Goal: Information Seeking & Learning: Learn about a topic

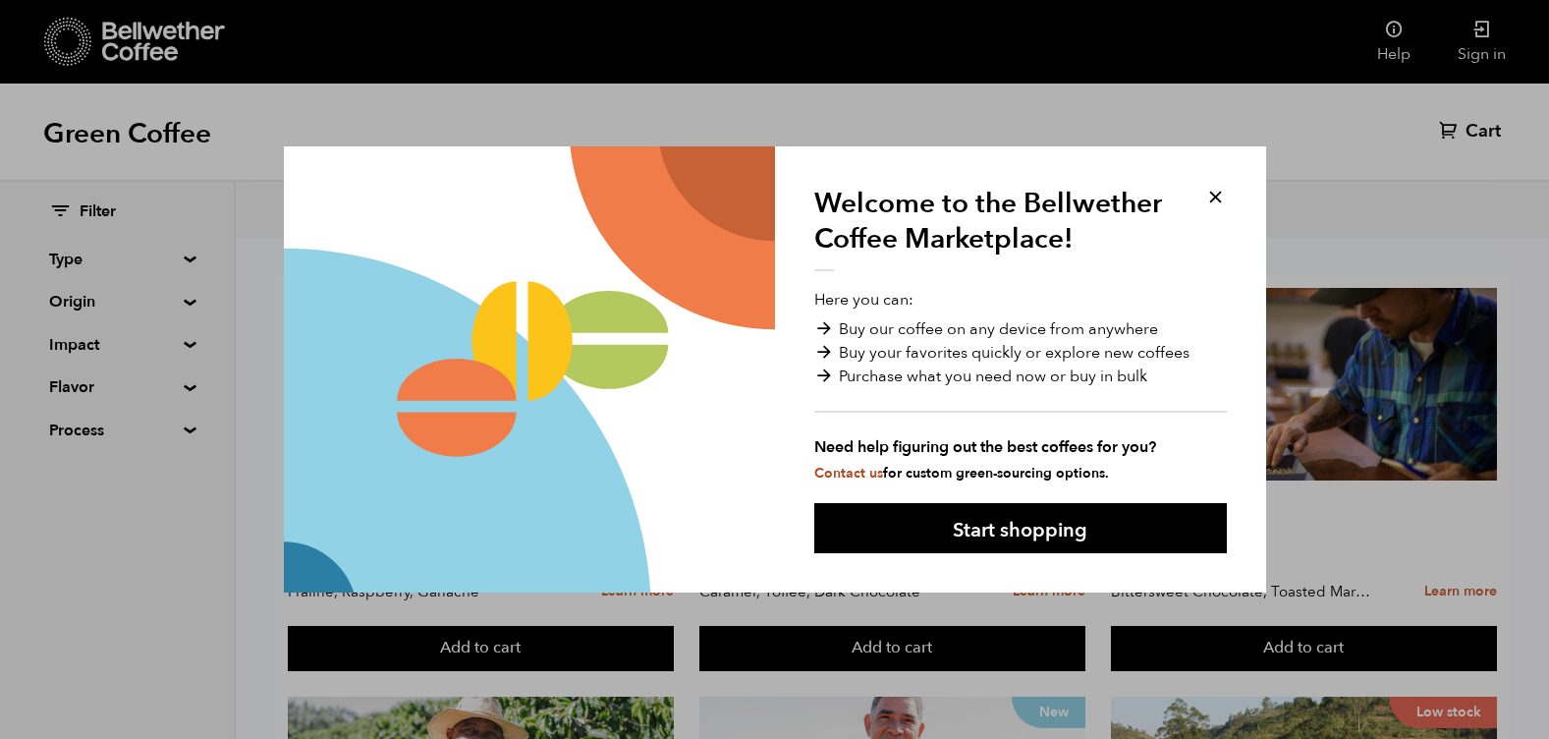
click at [1215, 193] on button at bounding box center [1215, 197] width 23 height 23
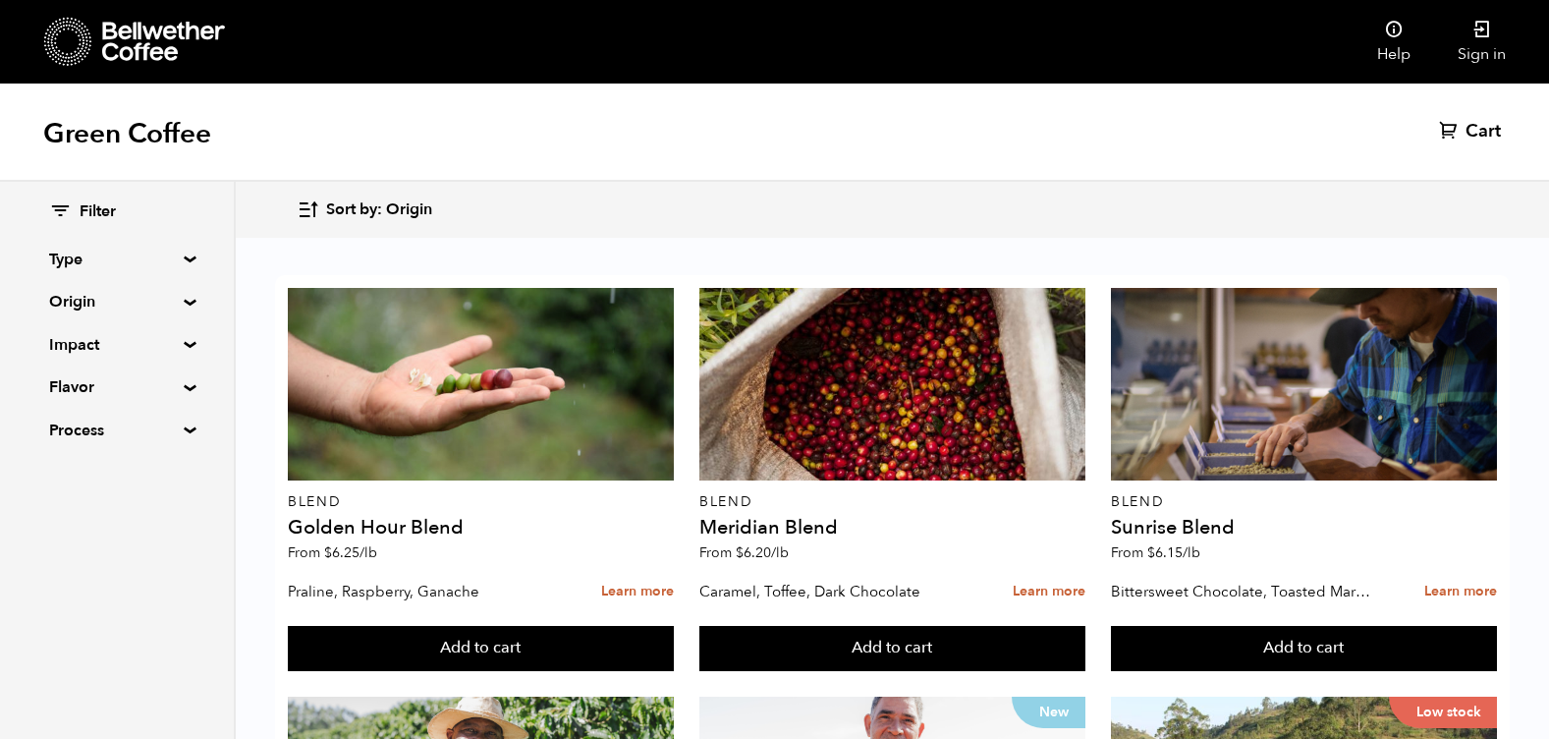
click at [181, 256] on summary "Type" at bounding box center [117, 260] width 136 height 24
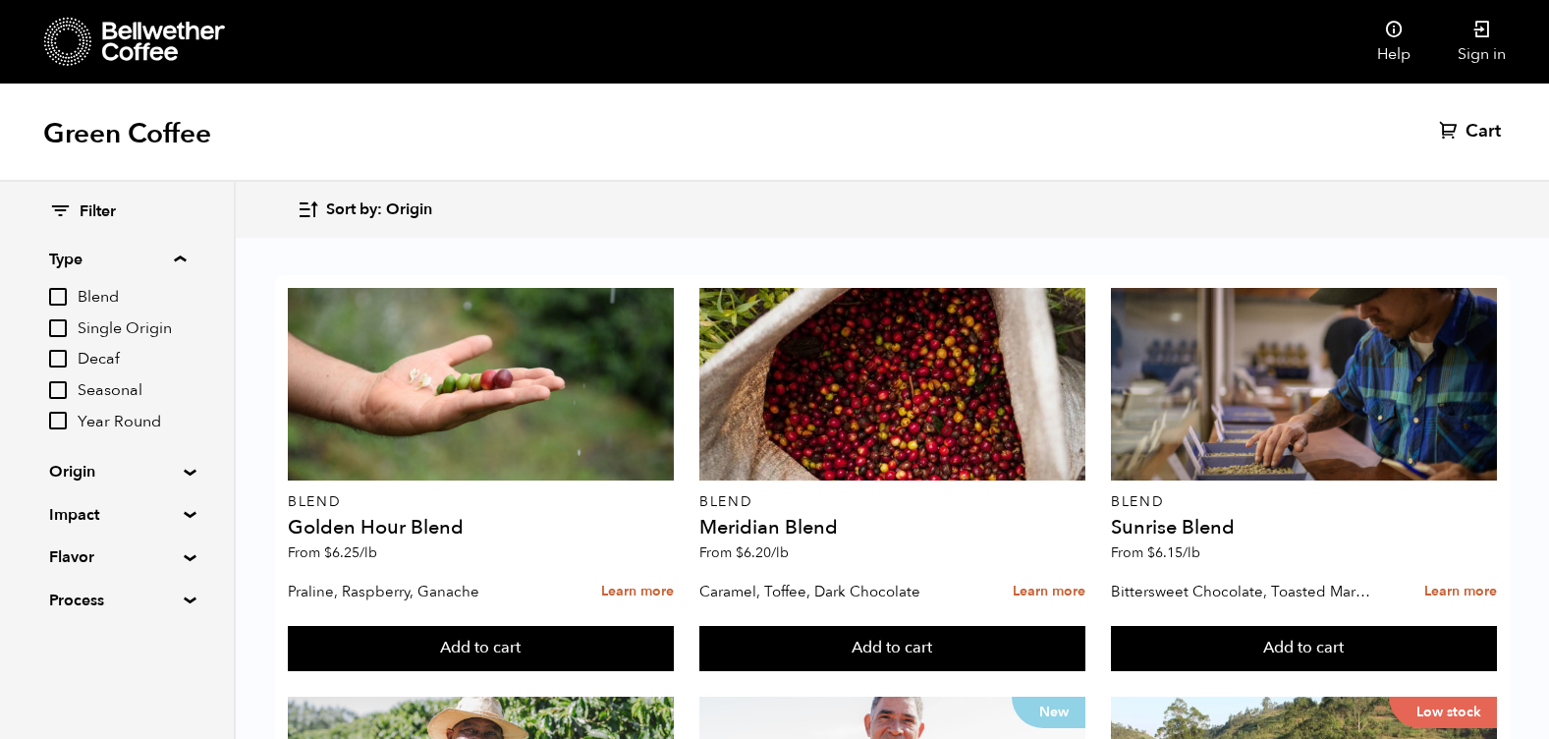
click at [181, 256] on summary "Type" at bounding box center [117, 260] width 137 height 24
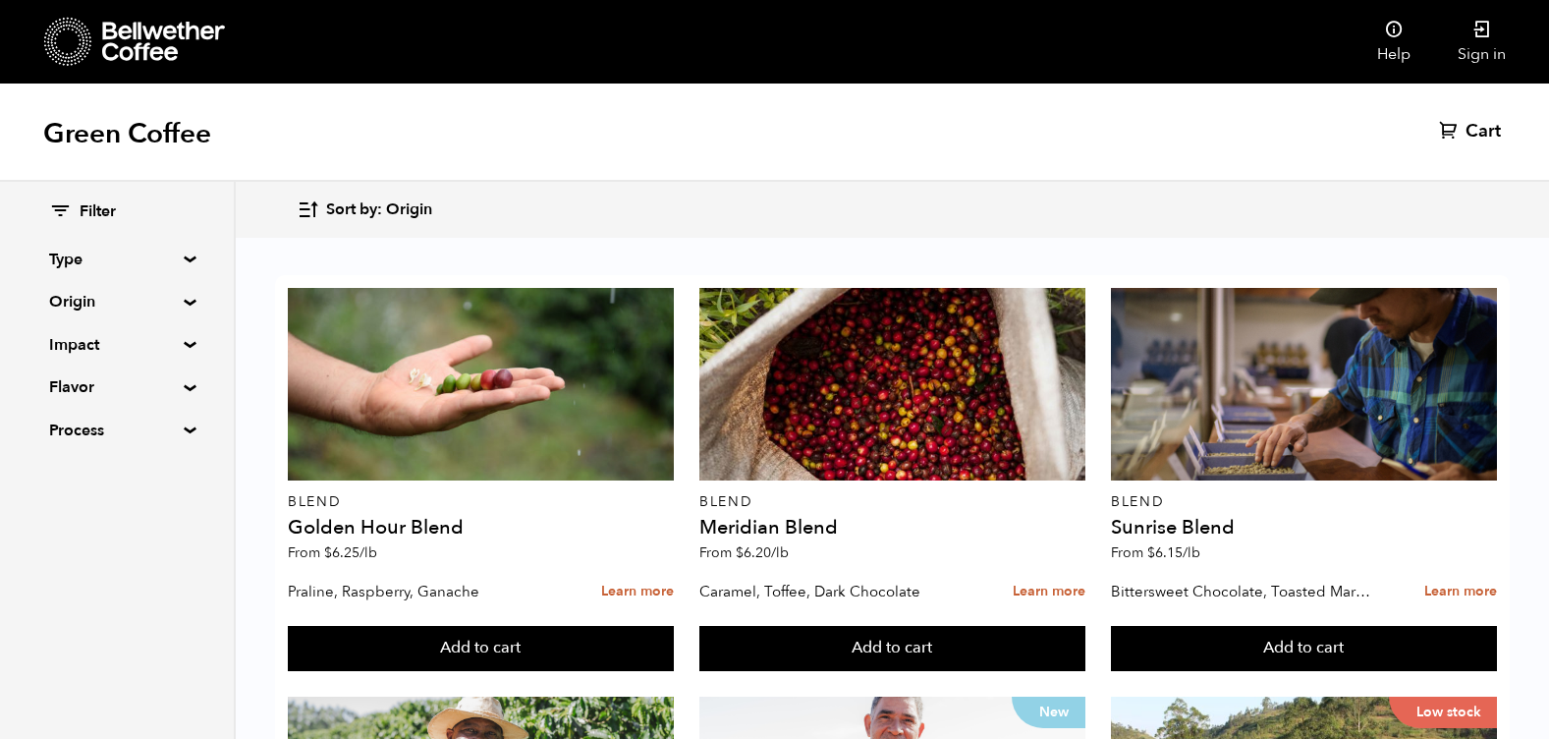
click at [183, 256] on summary "Type" at bounding box center [117, 260] width 136 height 24
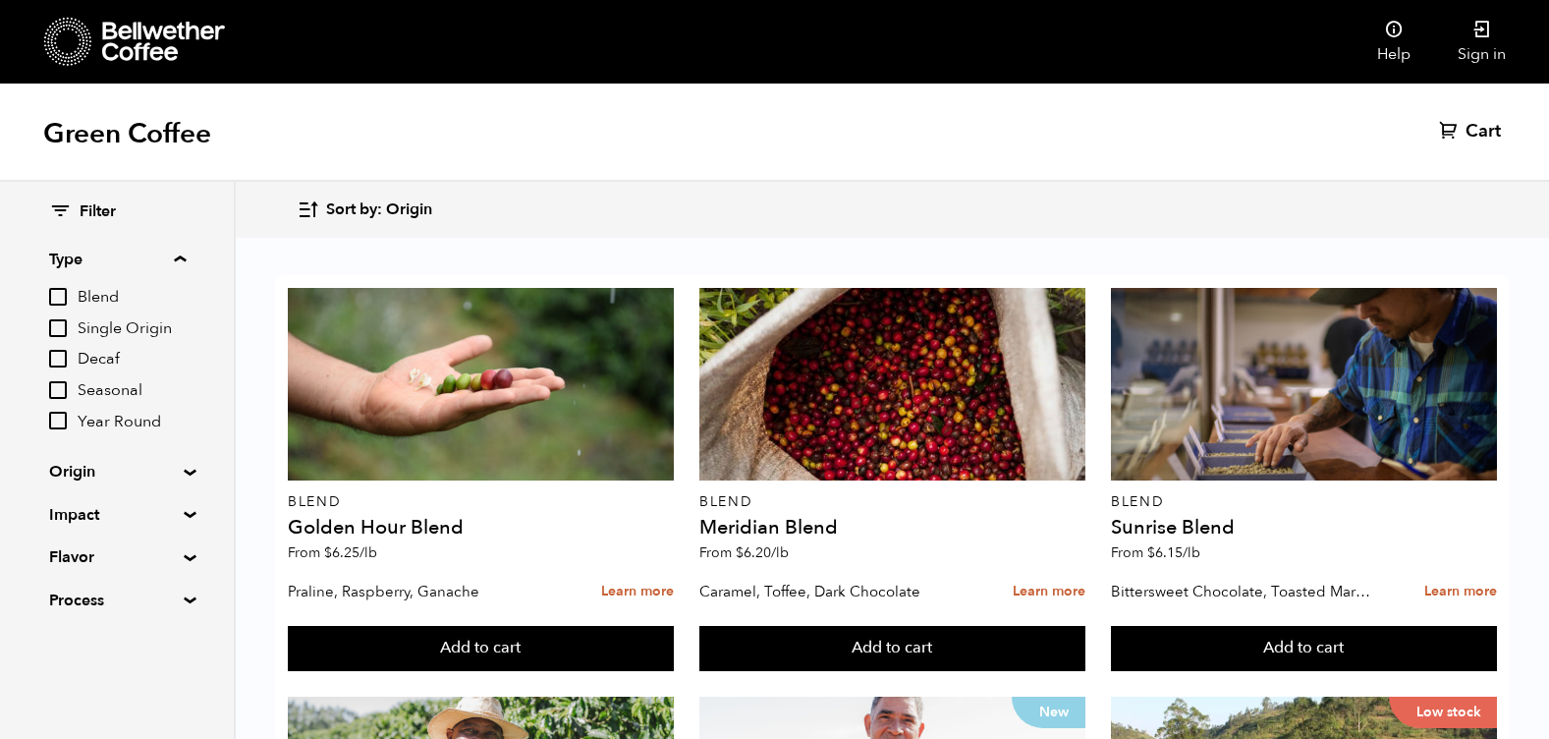
click at [182, 254] on summary "Type" at bounding box center [117, 260] width 137 height 24
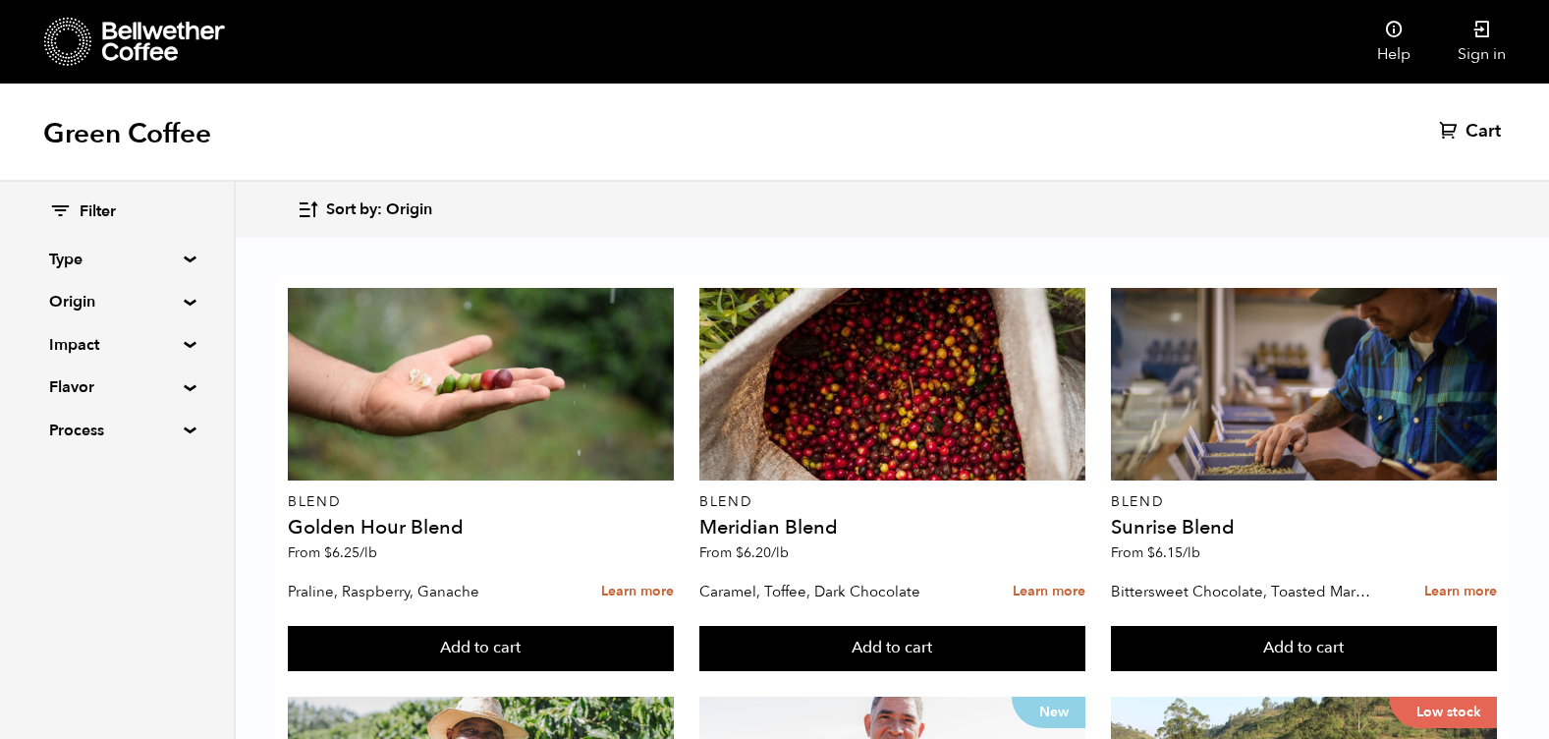
click at [181, 302] on summary "Origin" at bounding box center [117, 302] width 136 height 24
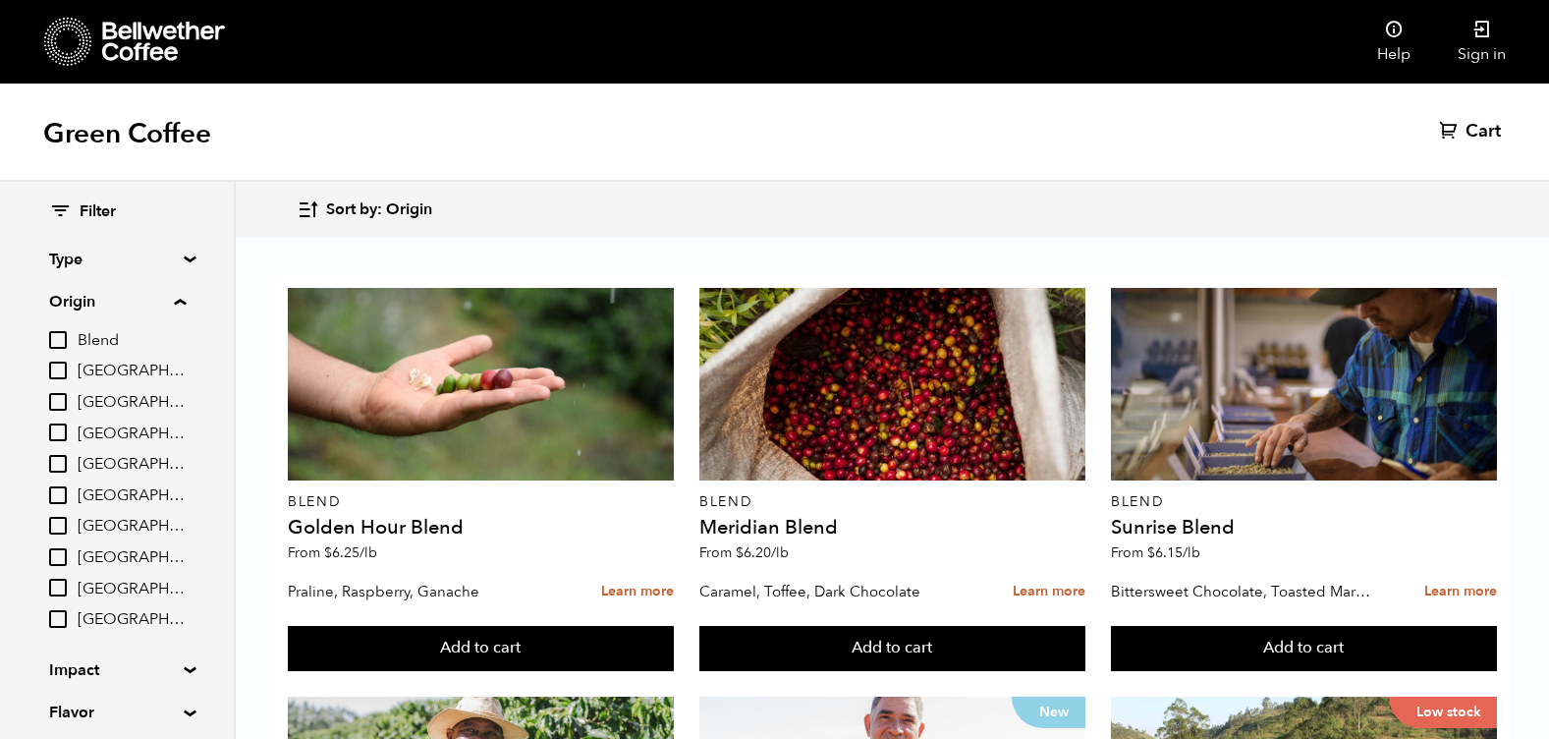
click at [63, 431] on input "Colombia" at bounding box center [58, 432] width 18 height 18
checkbox input "true"
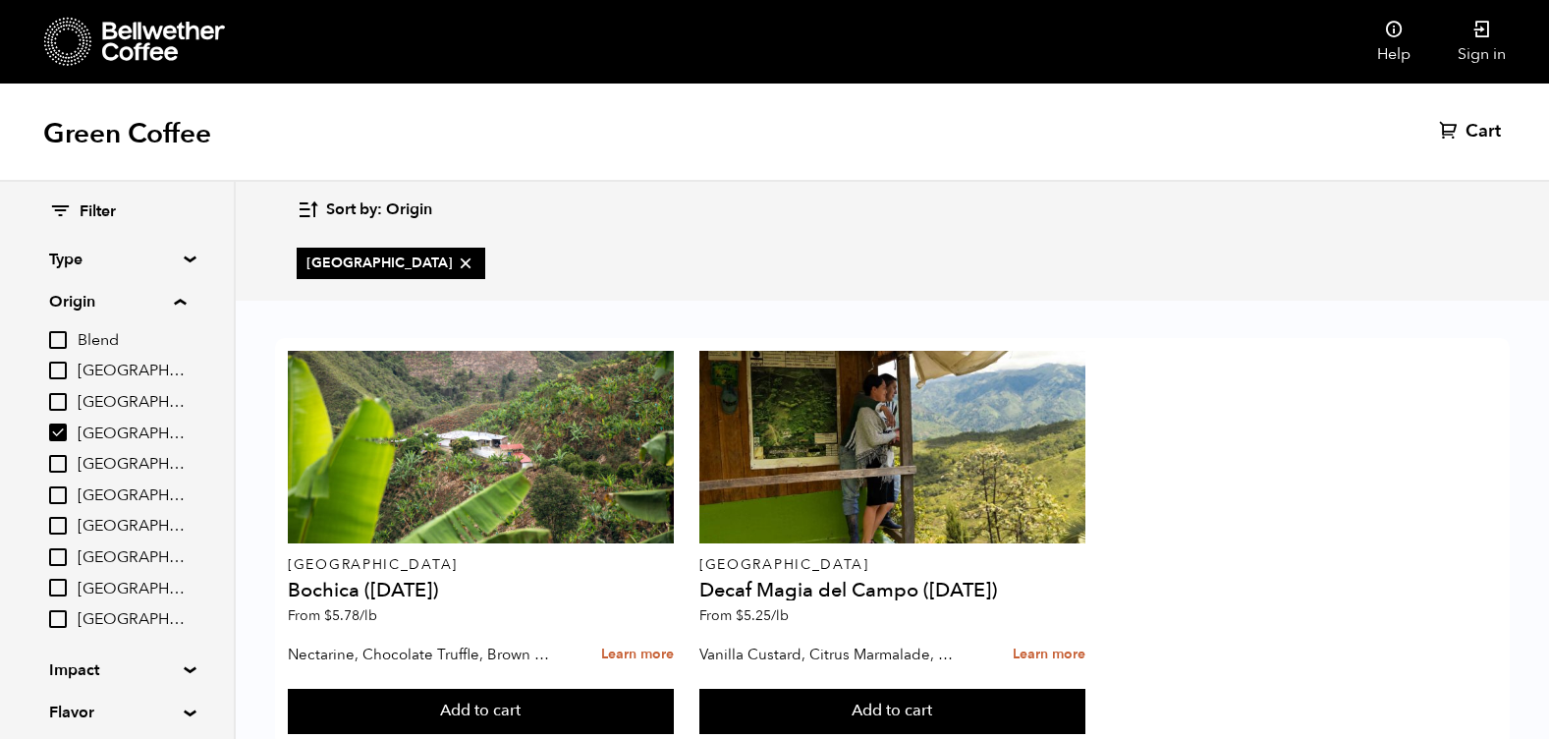
scroll to position [57, 0]
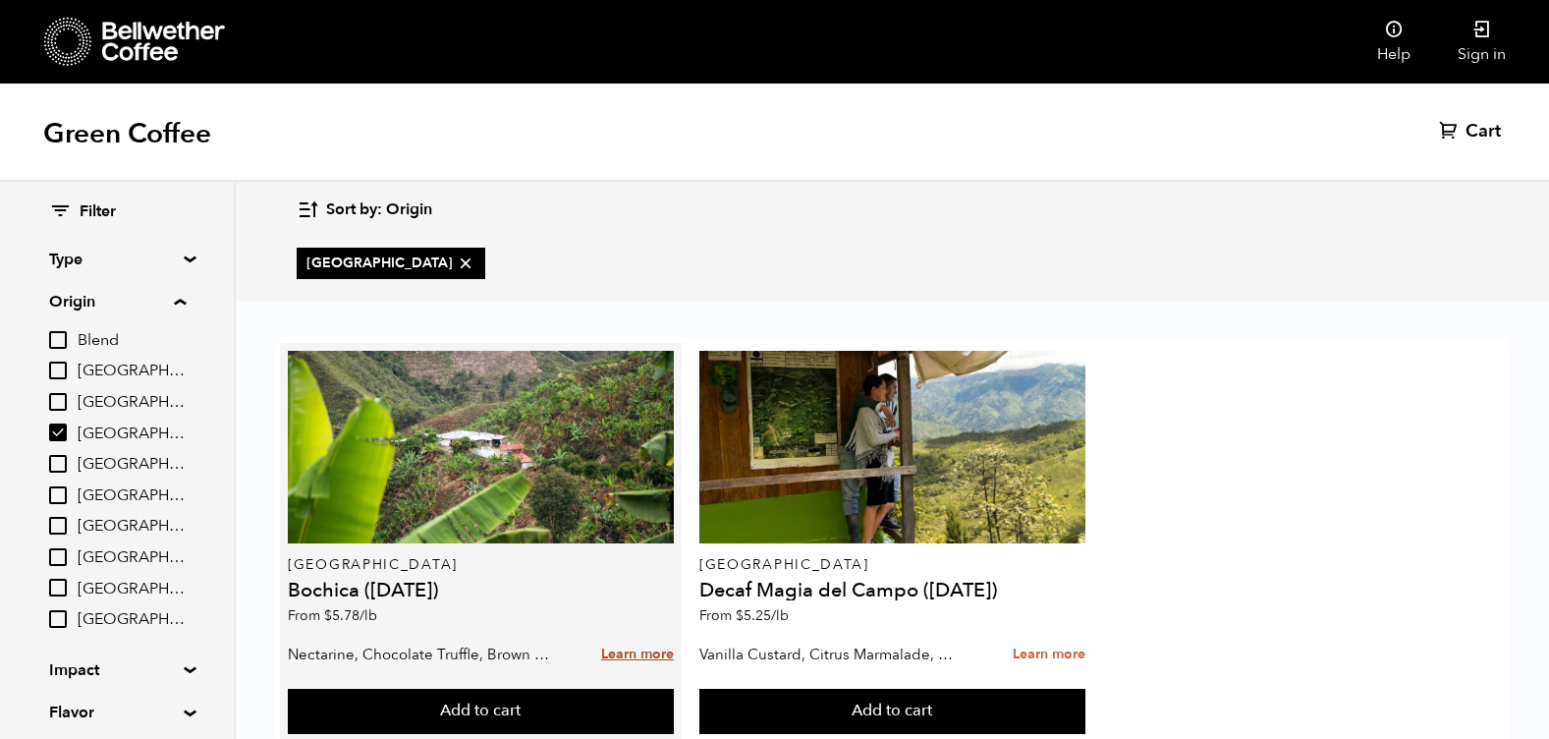
click at [622, 634] on link "Learn more" at bounding box center [637, 655] width 73 height 42
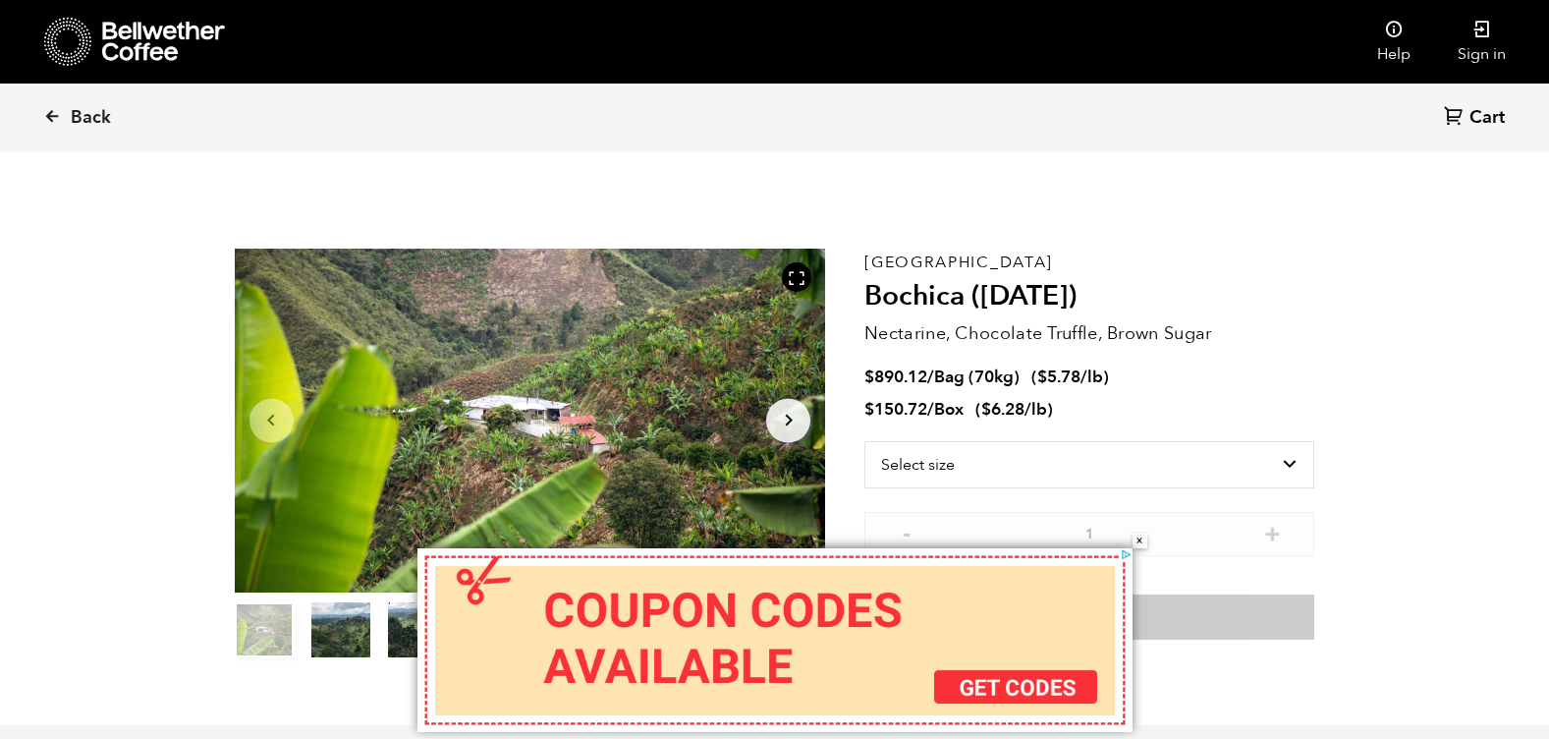
scroll to position [855, 1046]
click at [1143, 542] on button "×" at bounding box center [1140, 540] width 15 height 15
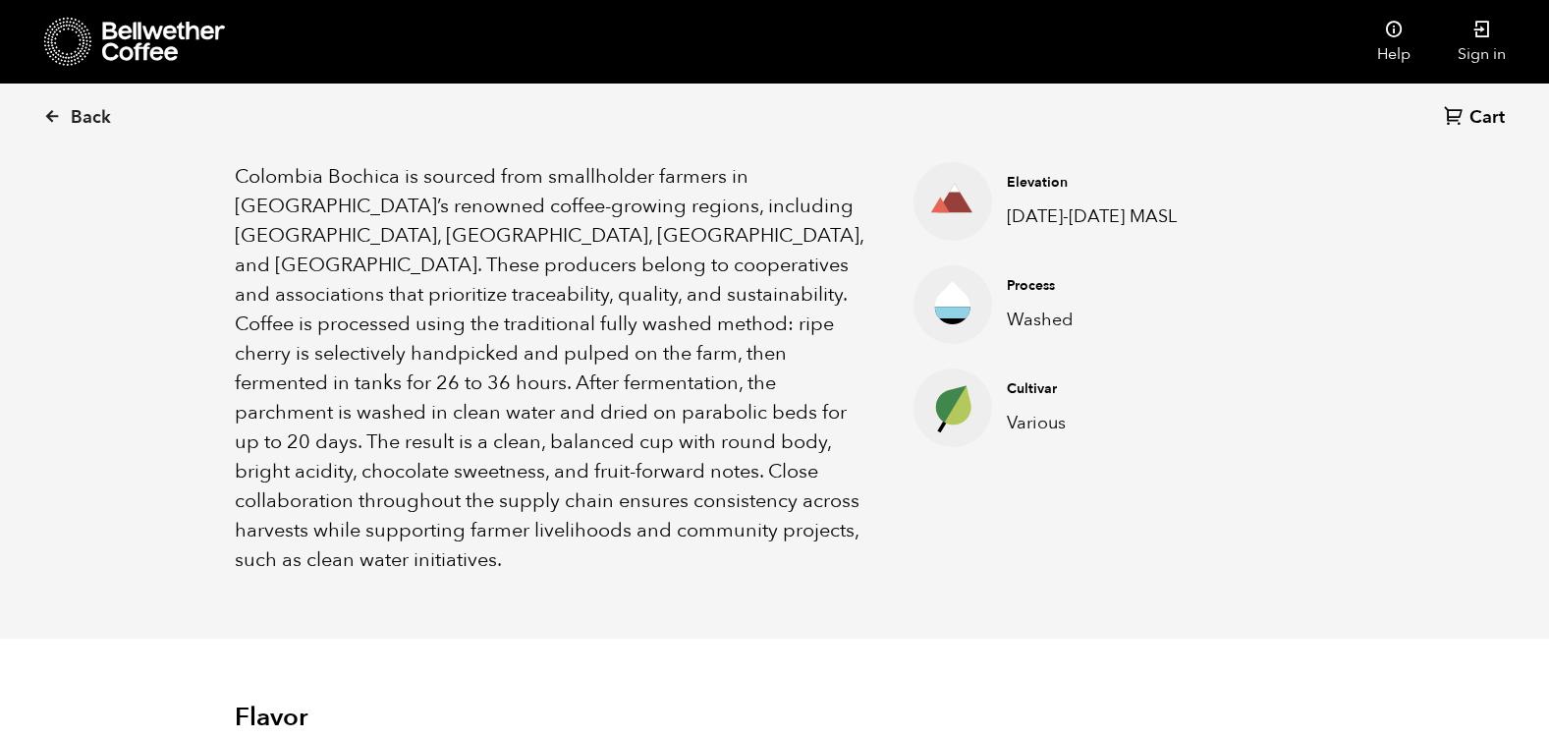
scroll to position [1179, 0]
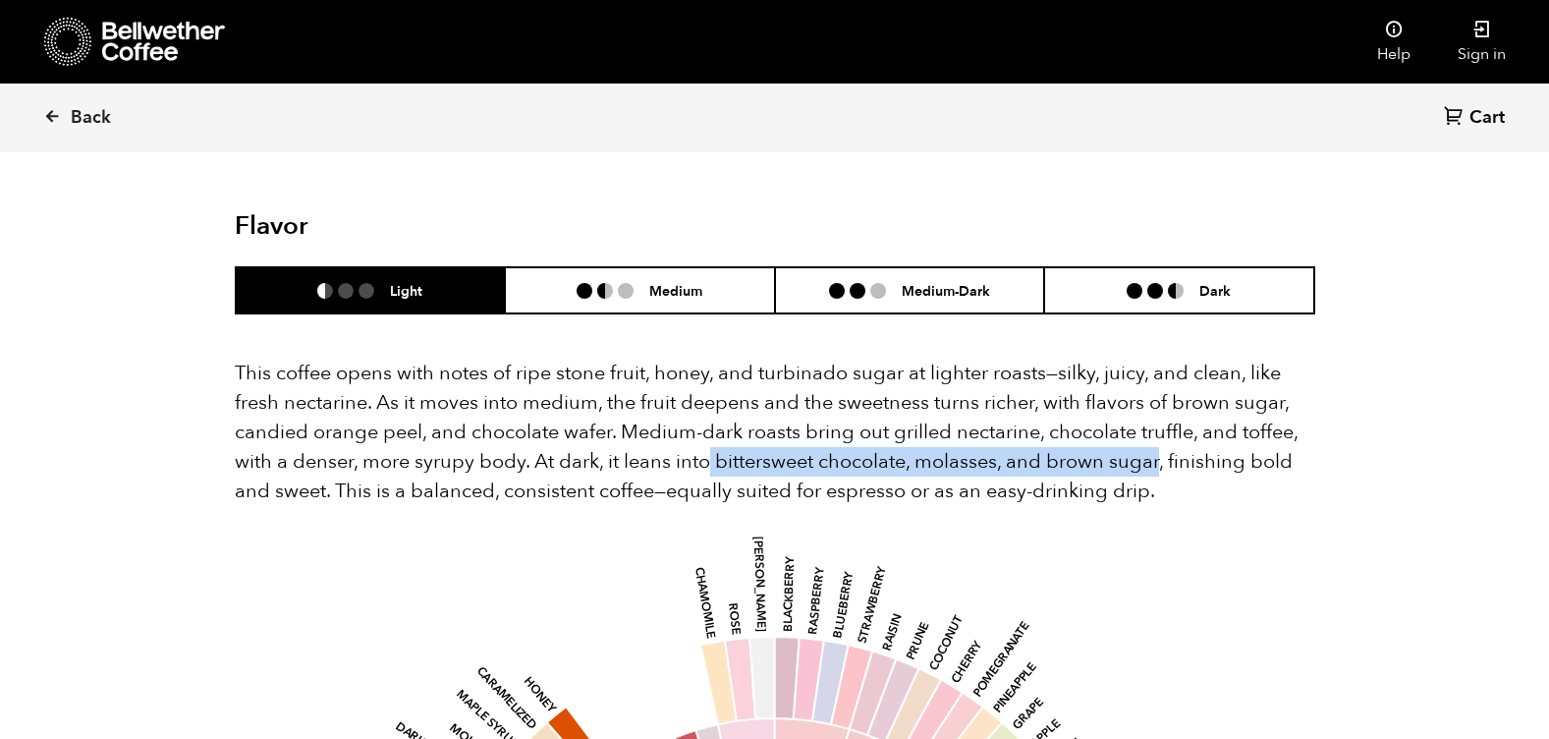
drag, startPoint x: 712, startPoint y: 400, endPoint x: 1160, endPoint y: 414, distance: 448.1
click at [1160, 414] on p "This coffee opens with notes of ripe stone fruit, honey, and turbinado sugar at…" at bounding box center [775, 432] width 1080 height 147
copy p "bittersweet chocolate, molasses, and brown sugar"
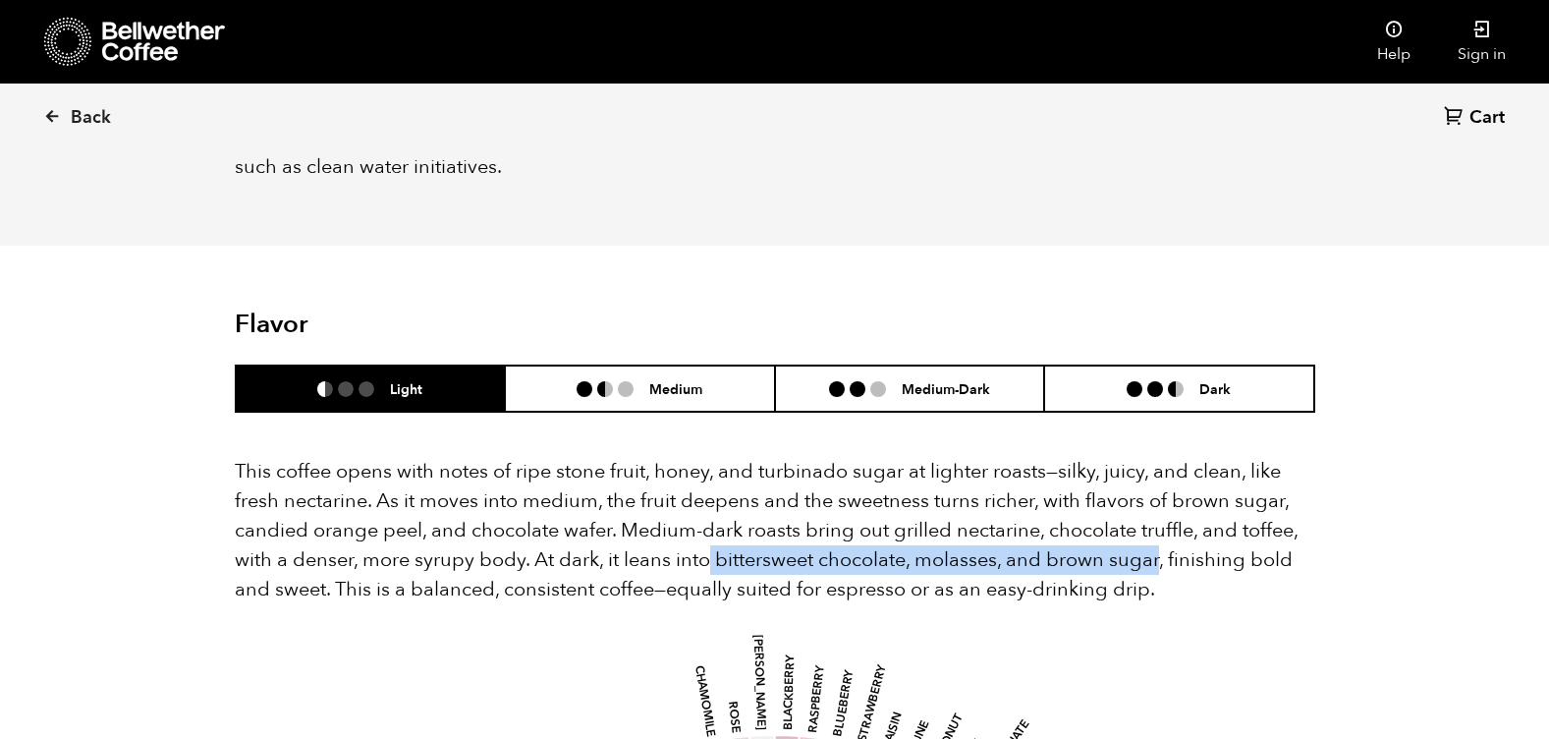
scroll to position [982, 0]
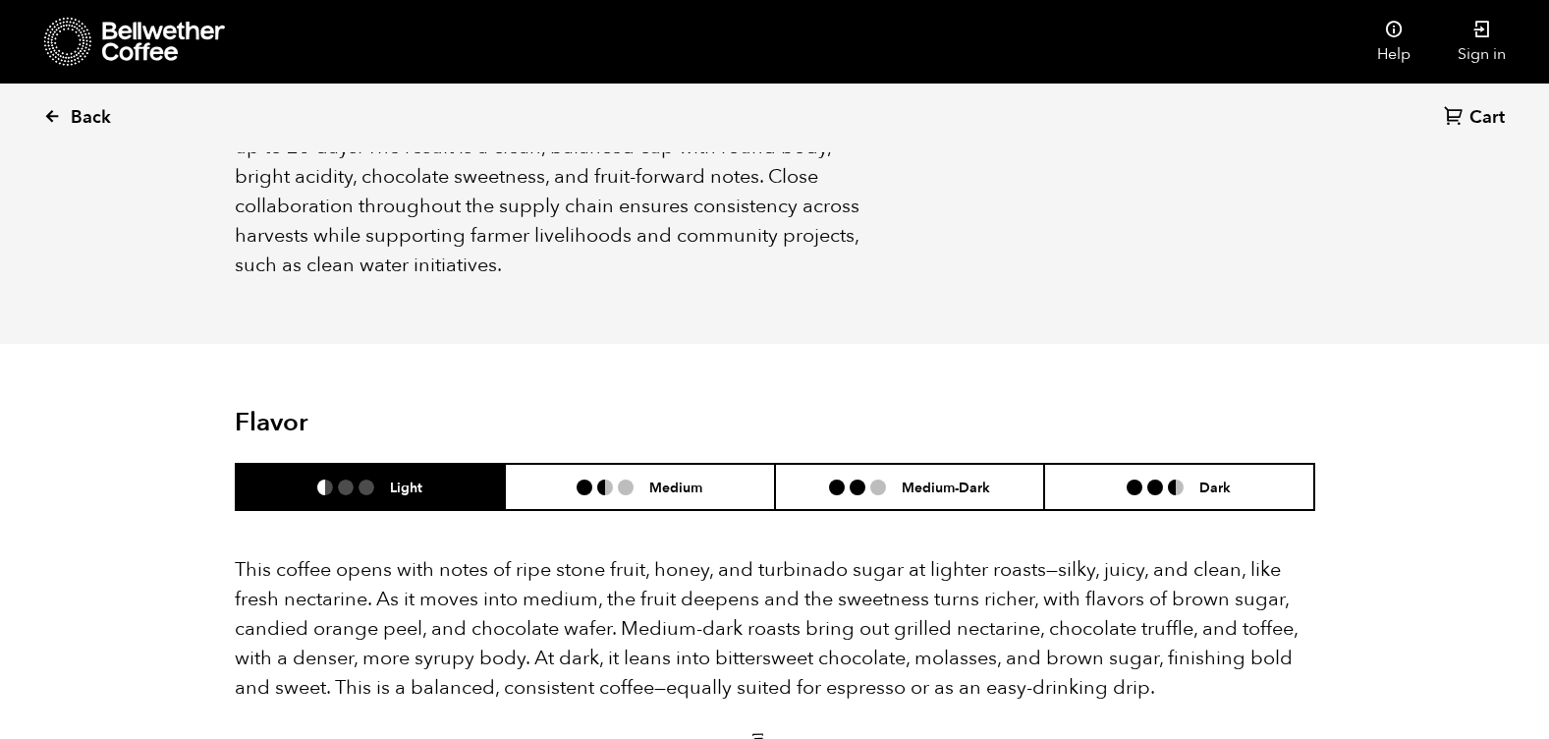
click at [69, 116] on link "Back" at bounding box center [104, 117] width 122 height 67
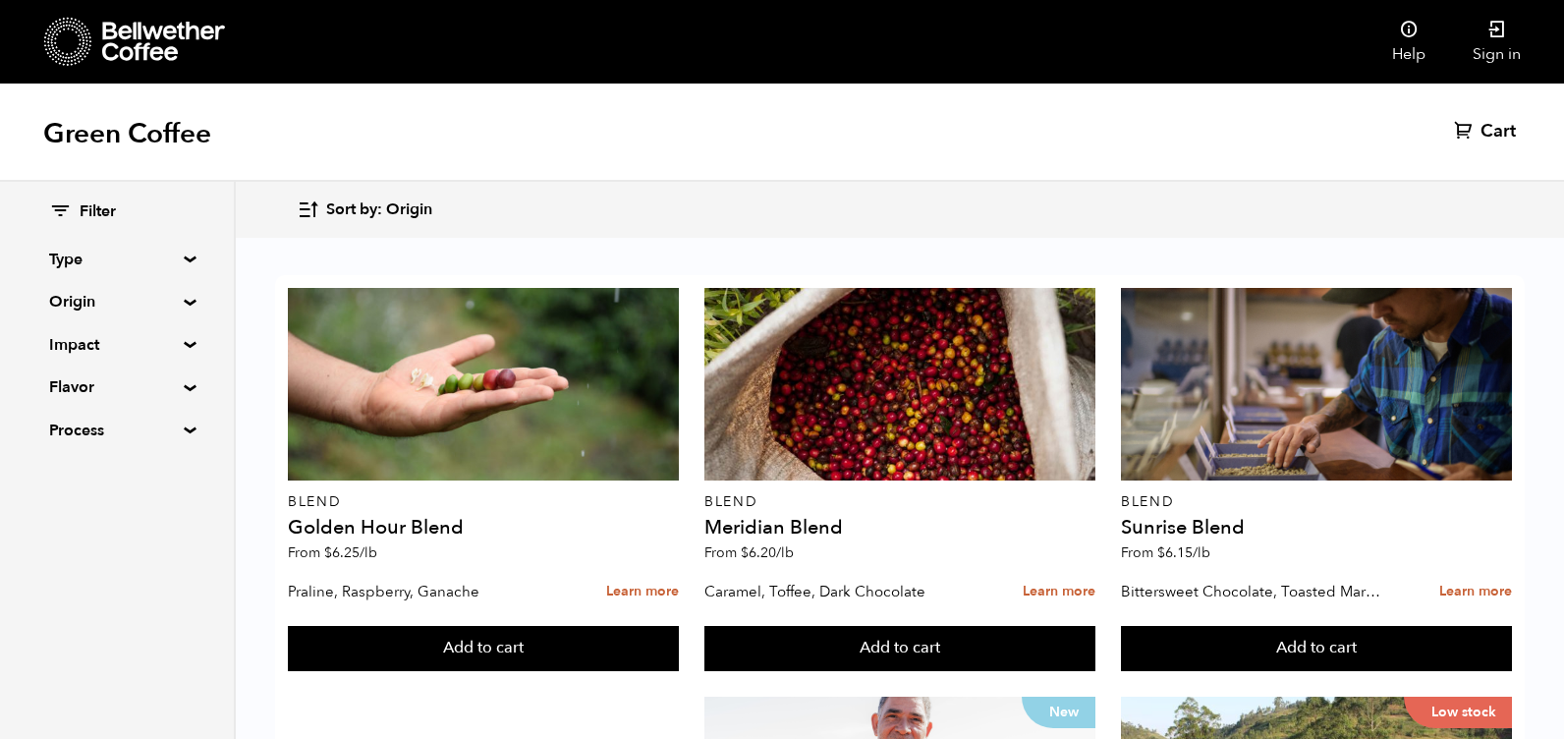
click at [183, 308] on div "Filter Type Blend Single Origin Decaf Seasonal Year Round Origin Blend Brazil B…" at bounding box center [117, 322] width 234 height 280
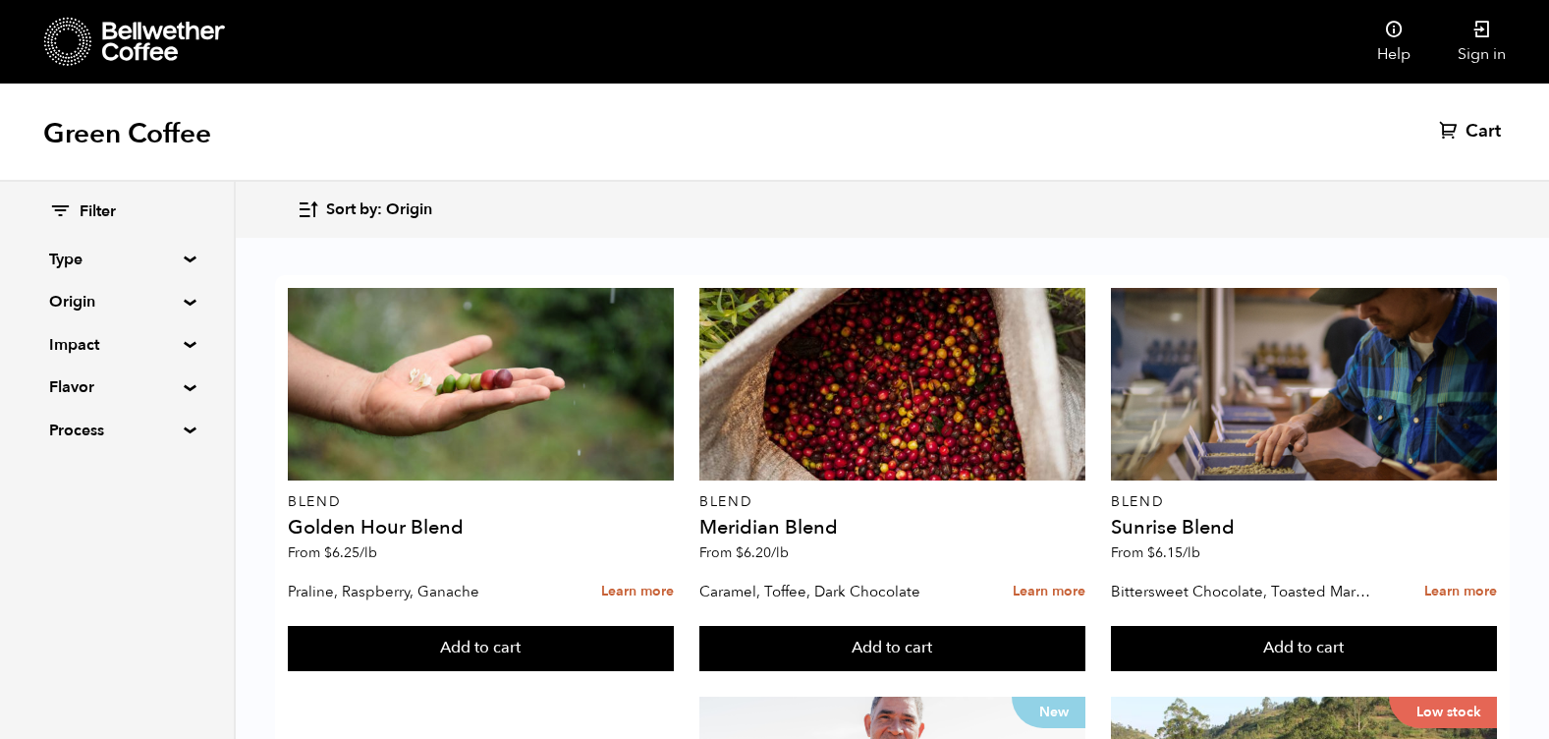
click at [177, 301] on summary "Origin" at bounding box center [117, 302] width 136 height 24
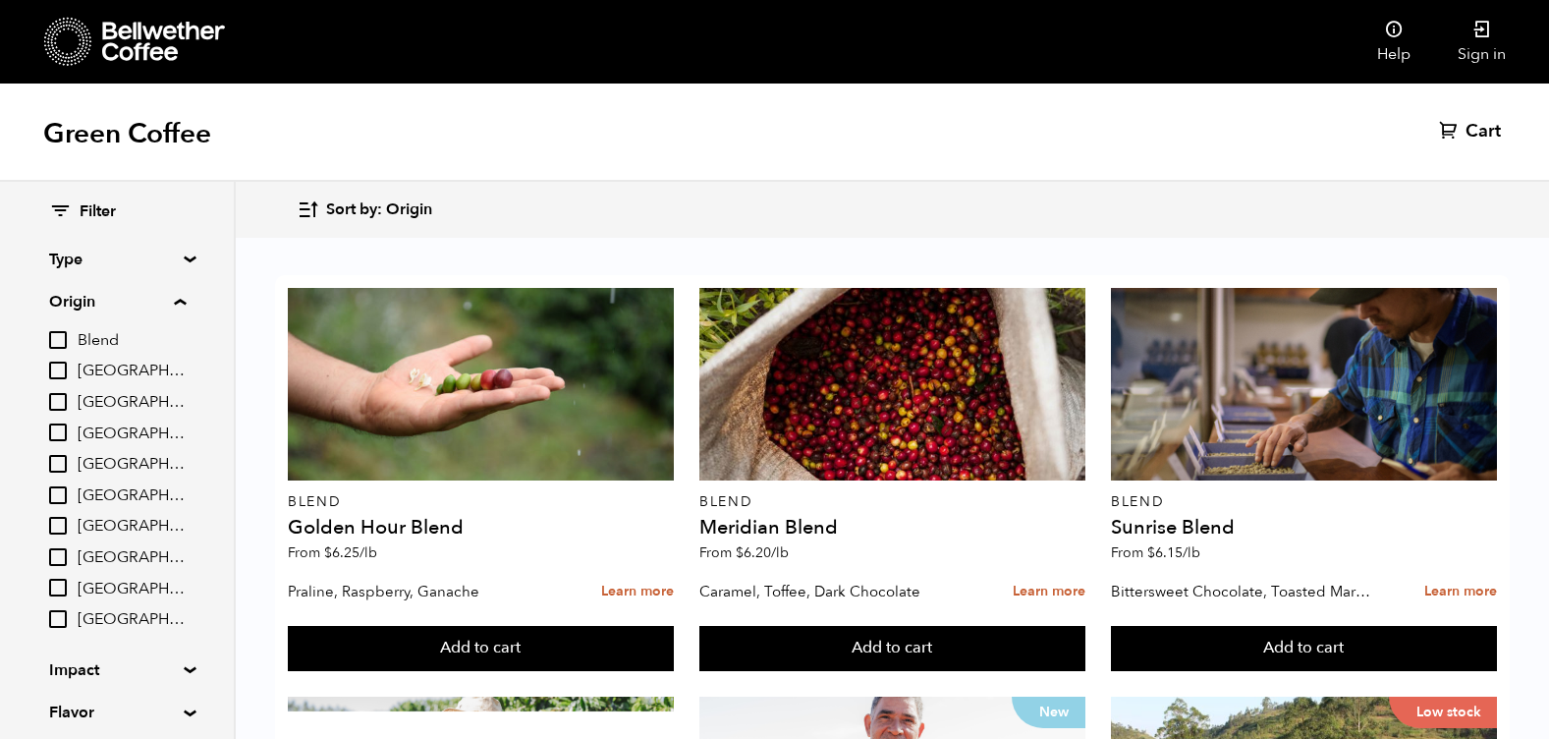
click at [62, 496] on input "[GEOGRAPHIC_DATA]" at bounding box center [58, 495] width 18 height 18
checkbox input "true"
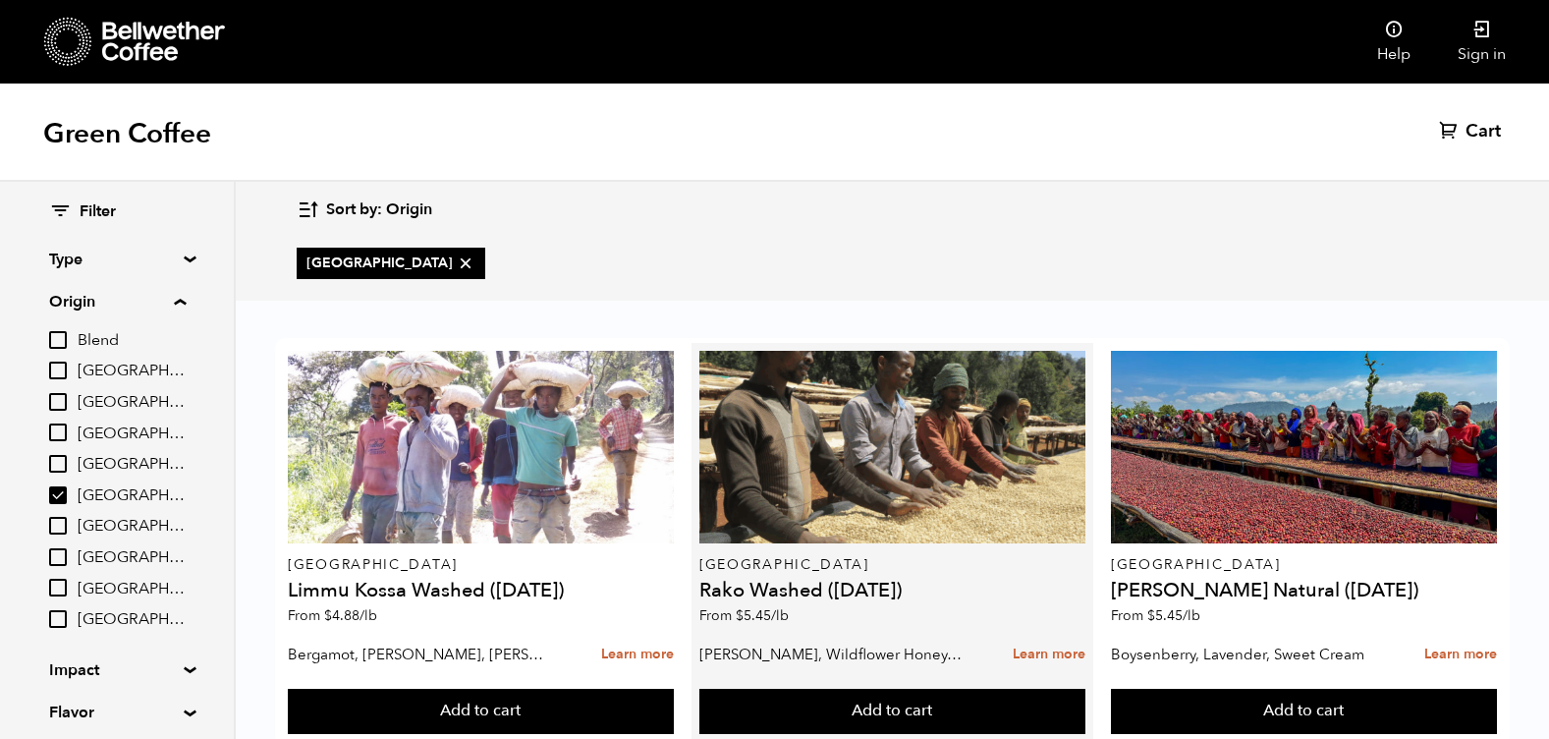
scroll to position [57, 0]
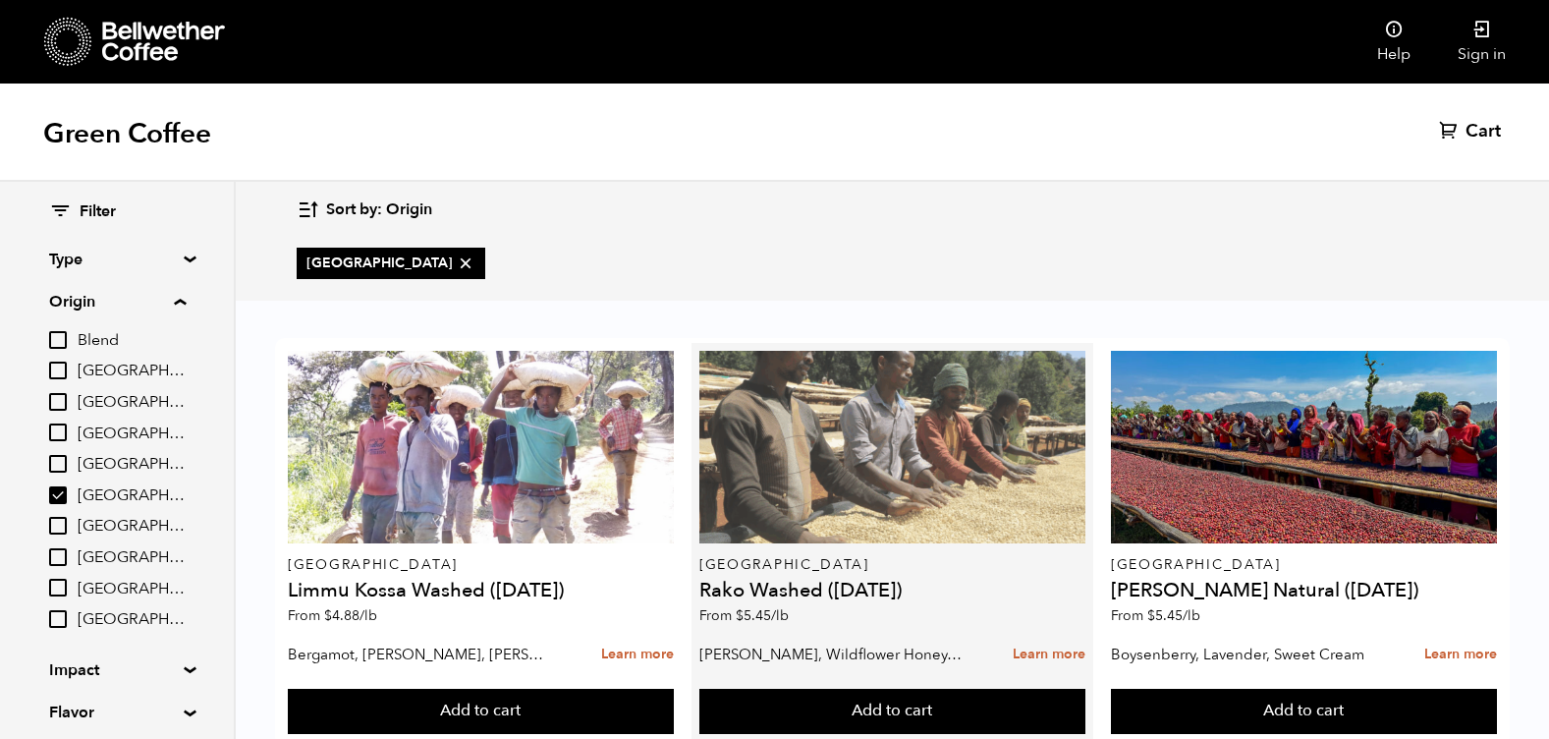
click at [921, 465] on div at bounding box center [892, 447] width 386 height 193
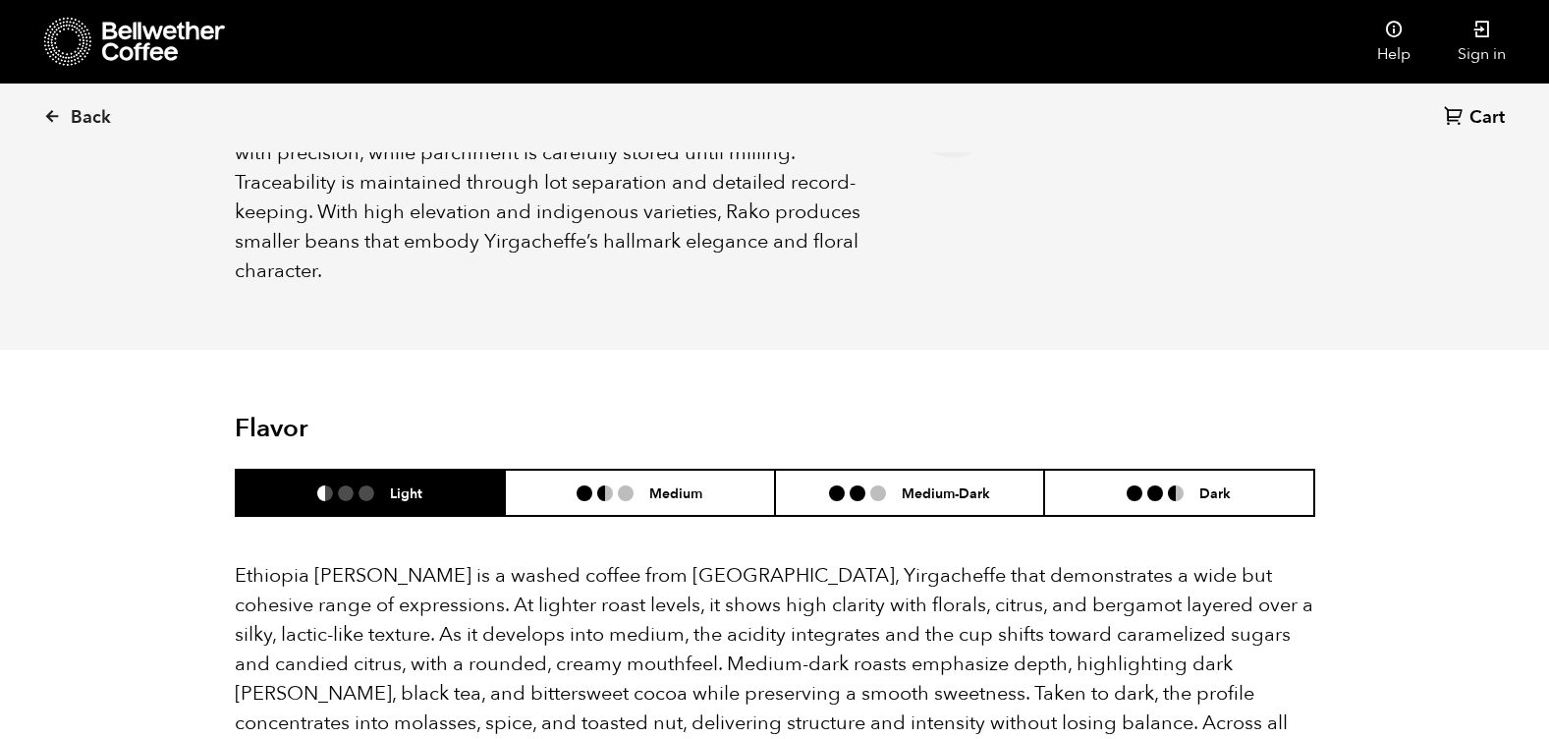
scroll to position [982, 0]
